Goal: Information Seeking & Learning: Learn about a topic

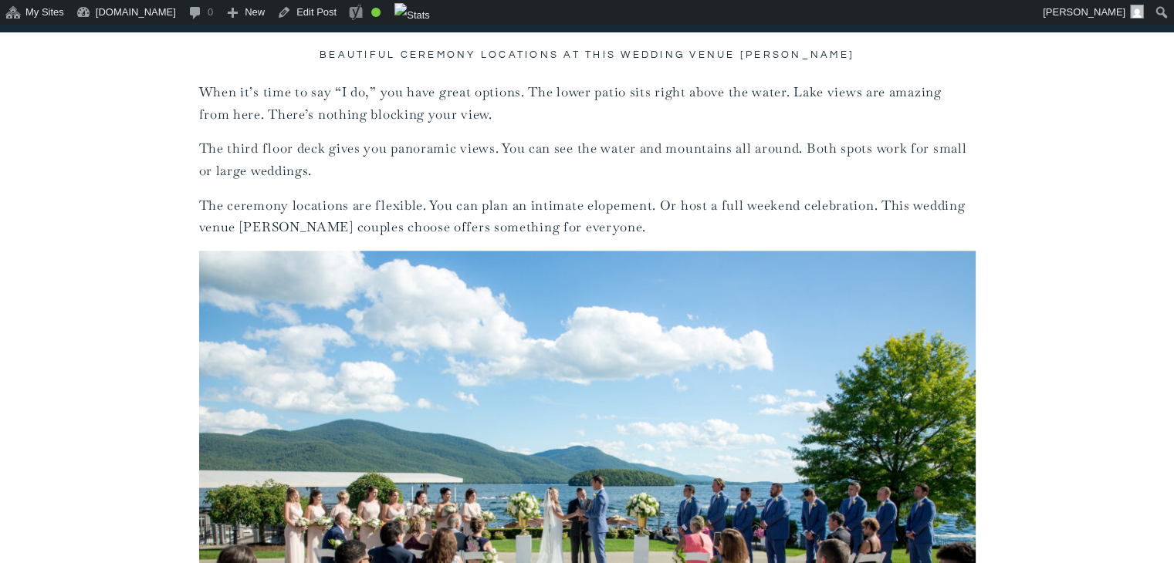
scroll to position [1667, 0]
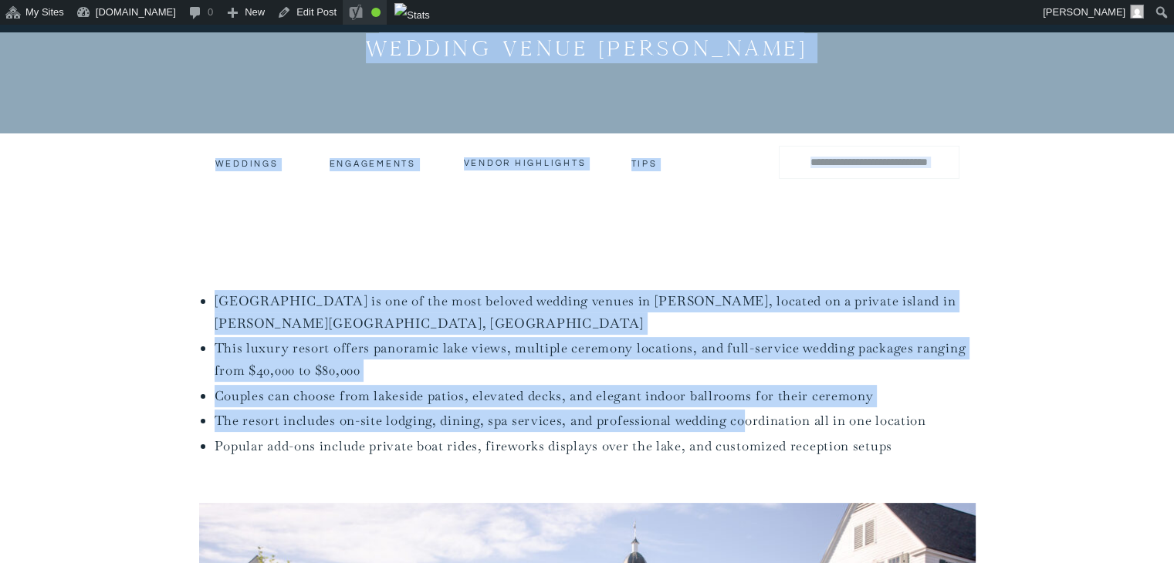
drag, startPoint x: 745, startPoint y: 412, endPoint x: 418, endPoint y: 4, distance: 523.2
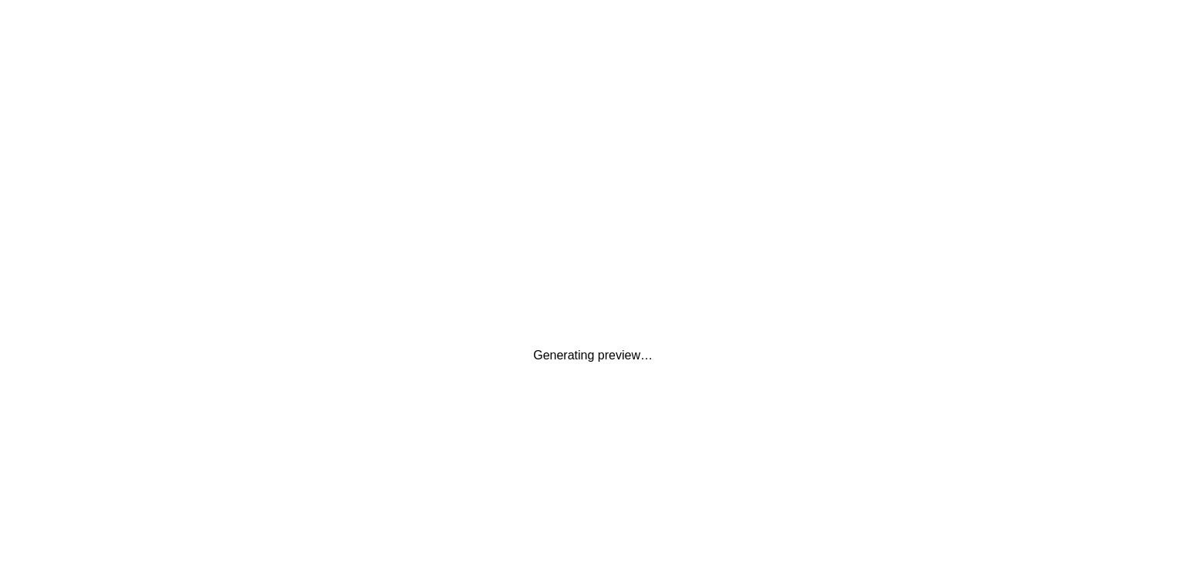
scroll to position [0, 0]
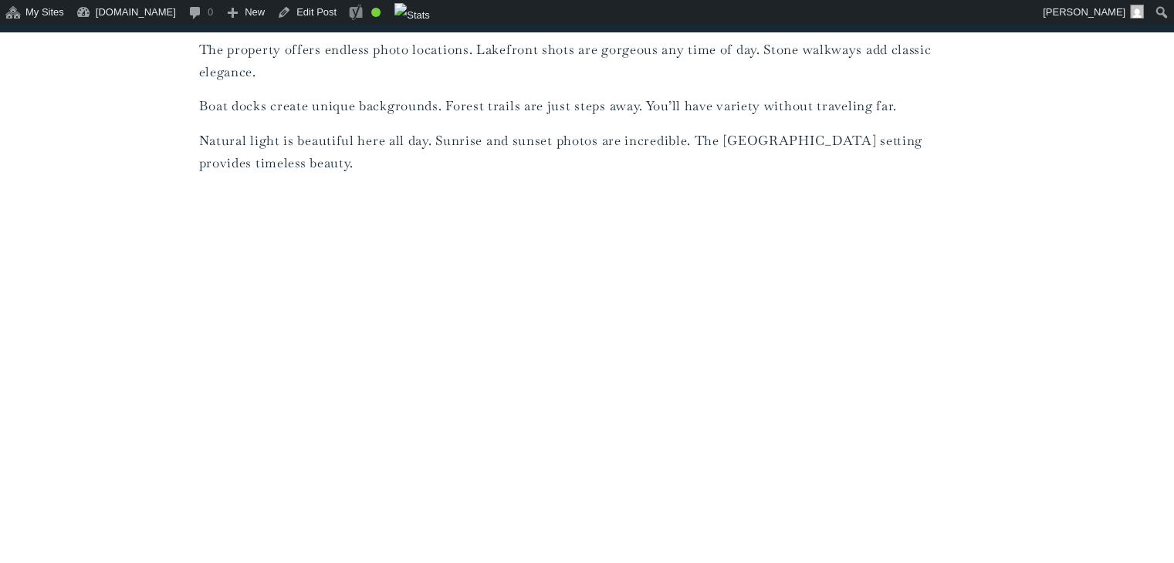
scroll to position [4732, 0]
